Goal: Information Seeking & Learning: Learn about a topic

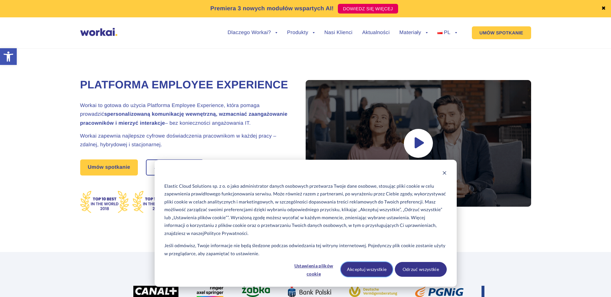
click at [374, 274] on button "Akceptuj wszystkie" at bounding box center [367, 269] width 52 height 15
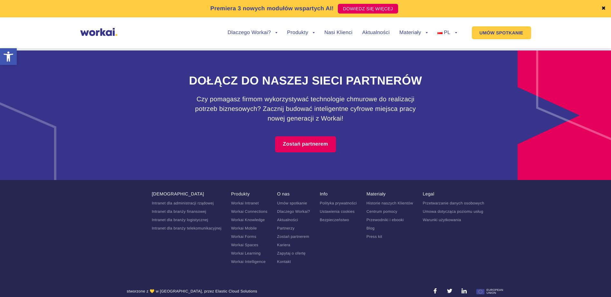
scroll to position [3913, 0]
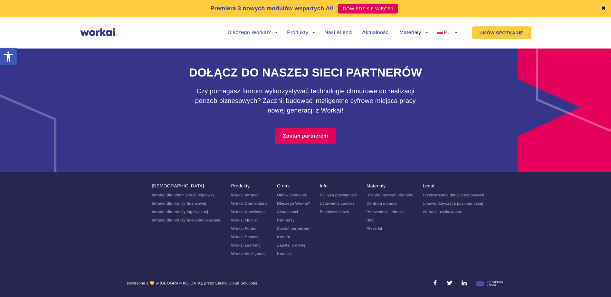
click at [282, 236] on link "Kariera" at bounding box center [283, 237] width 13 height 5
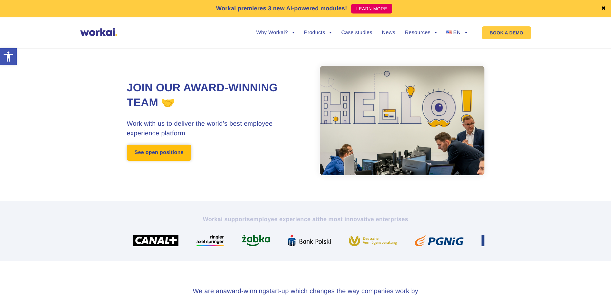
click at [172, 155] on link "See open positions" at bounding box center [159, 153] width 64 height 16
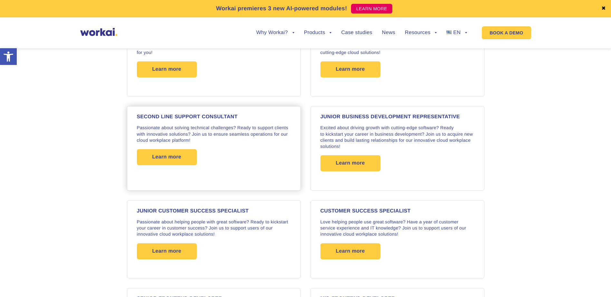
scroll to position [675, 0]
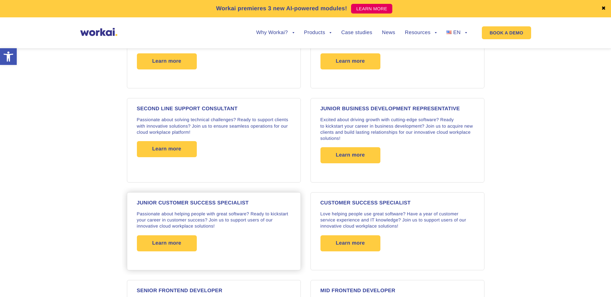
click at [183, 205] on h4 "JUNIOR CUSTOMER SUCCESS SPECIALIST" at bounding box center [214, 203] width 154 height 5
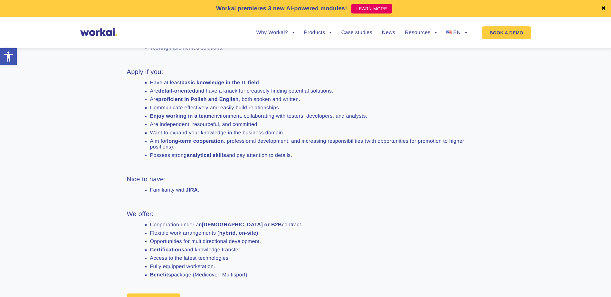
scroll to position [322, 0]
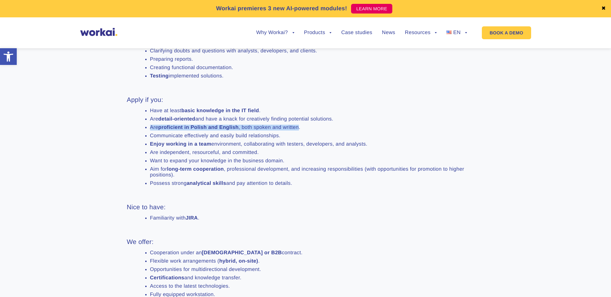
drag, startPoint x: 150, startPoint y: 142, endPoint x: 300, endPoint y: 140, distance: 150.0
click at [300, 131] on li "Are proficient in Polish and English , both spoken and written." at bounding box center [312, 128] width 324 height 6
drag, startPoint x: 300, startPoint y: 140, endPoint x: 294, endPoint y: 140, distance: 5.8
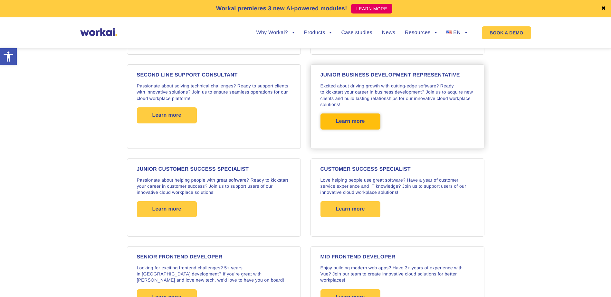
scroll to position [654, 0]
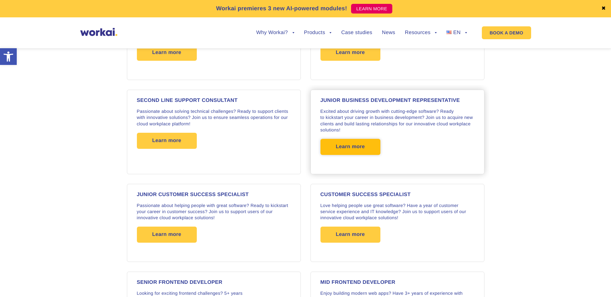
click at [346, 155] on span "Learn more" at bounding box center [350, 147] width 60 height 16
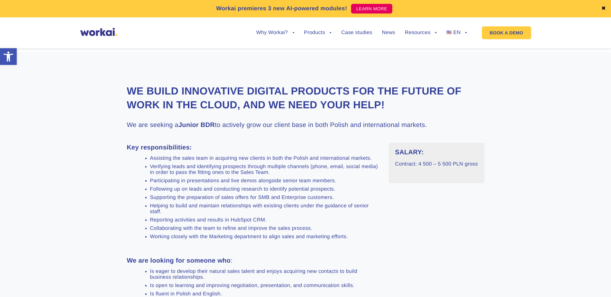
scroll to position [386, 0]
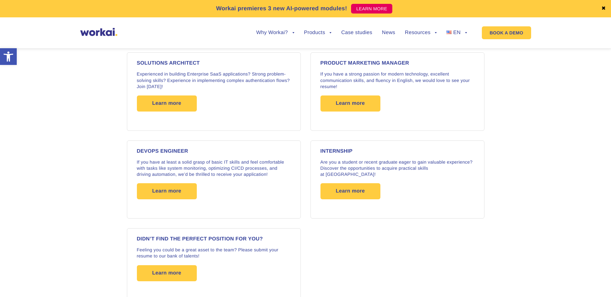
scroll to position [976, 0]
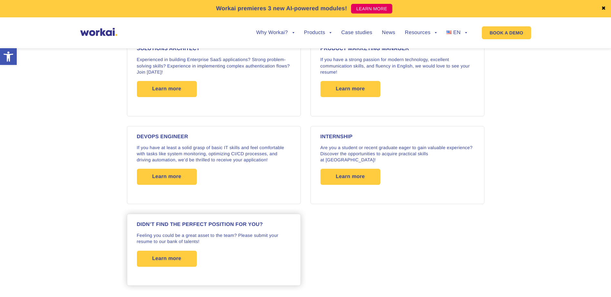
click at [194, 223] on strong "Didn’t find the perfect position for you?" at bounding box center [200, 224] width 126 height 5
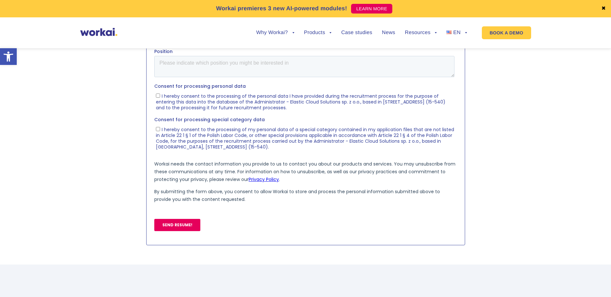
scroll to position [386, 0]
